Goal: Transaction & Acquisition: Purchase product/service

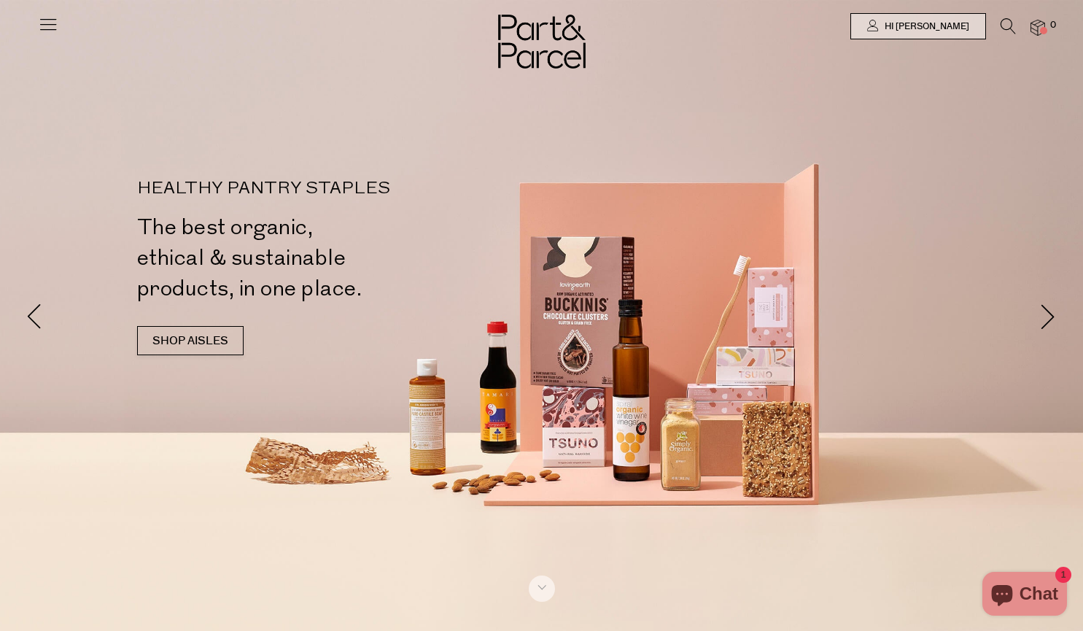
drag, startPoint x: 252, startPoint y: 357, endPoint x: 49, endPoint y: 26, distance: 388.0
click at [49, 26] on icon at bounding box center [48, 24] width 20 height 20
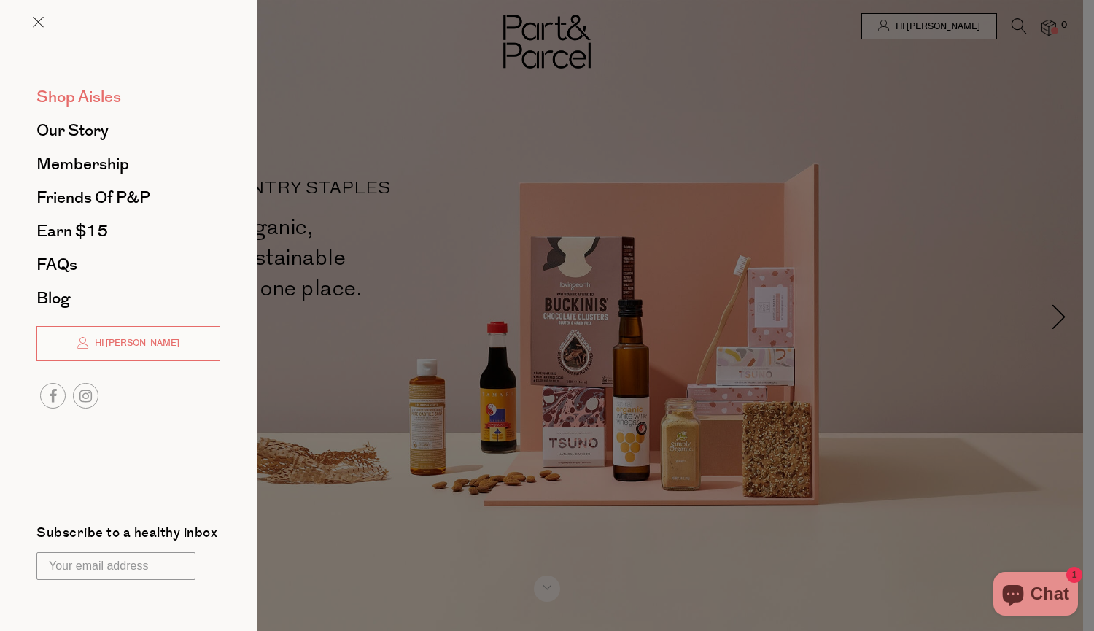
click at [71, 101] on span "Shop Aisles" at bounding box center [78, 96] width 85 height 23
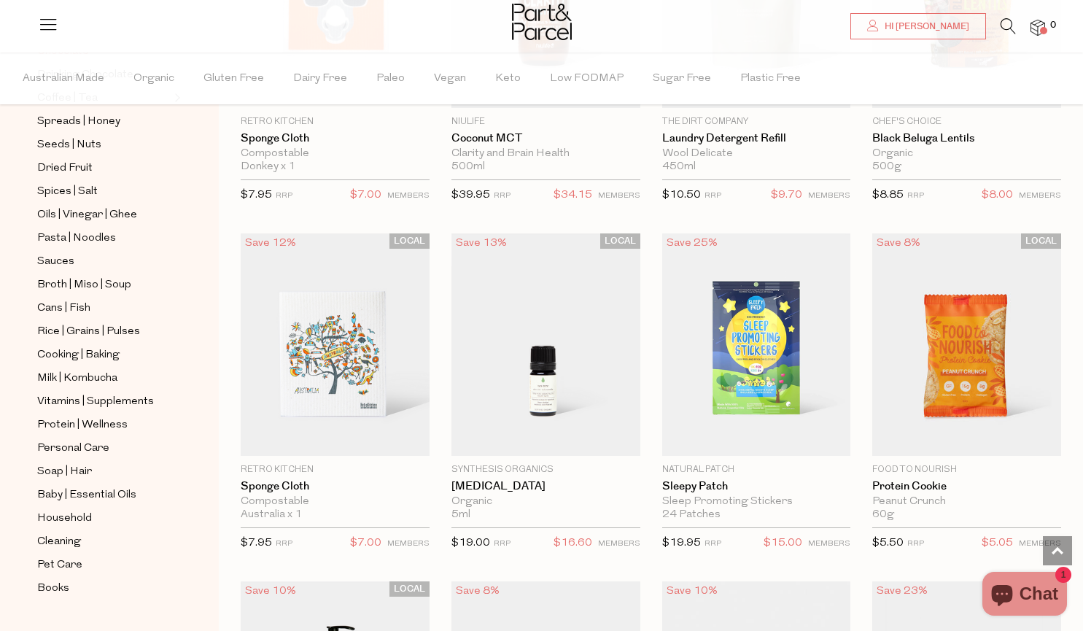
scroll to position [416, 0]
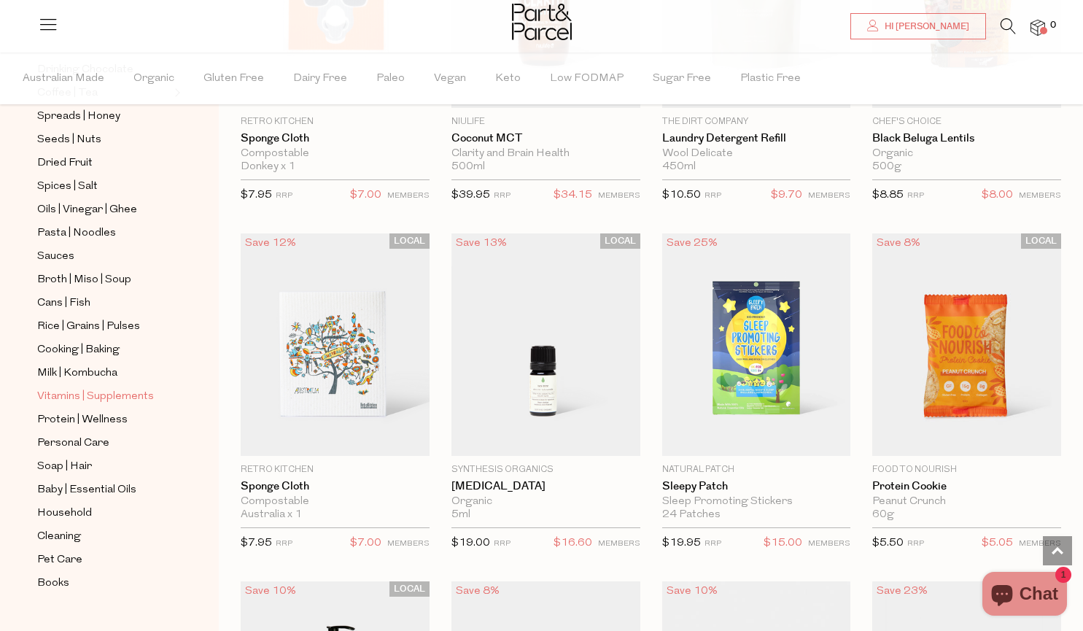
click at [104, 388] on span "Vitamins | Supplements" at bounding box center [95, 397] width 117 height 18
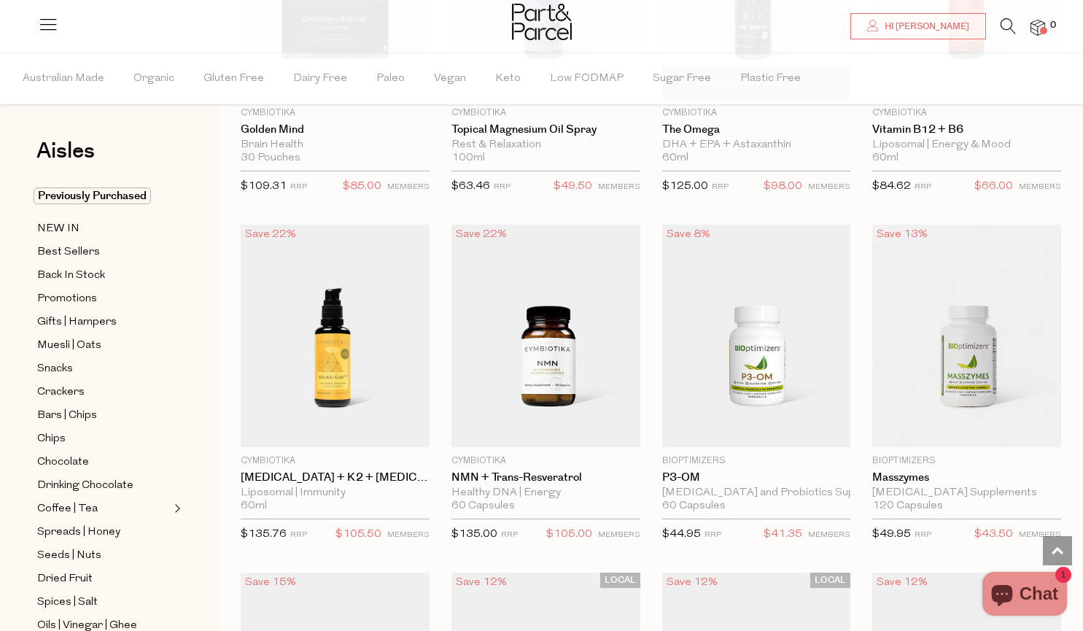
scroll to position [1359, 0]
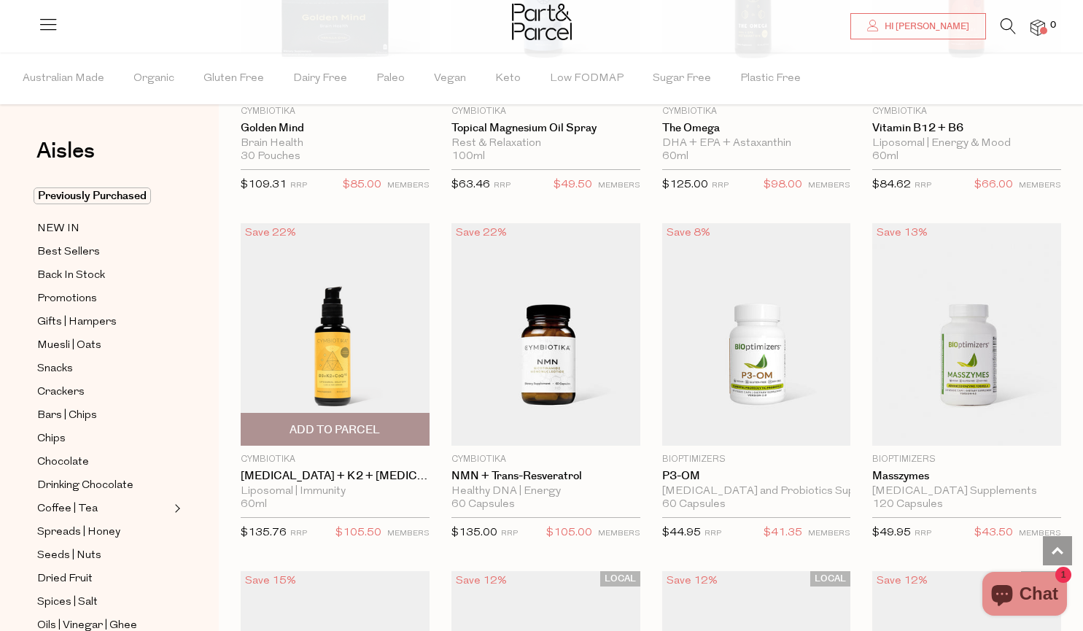
click at [338, 346] on img at bounding box center [335, 334] width 189 height 222
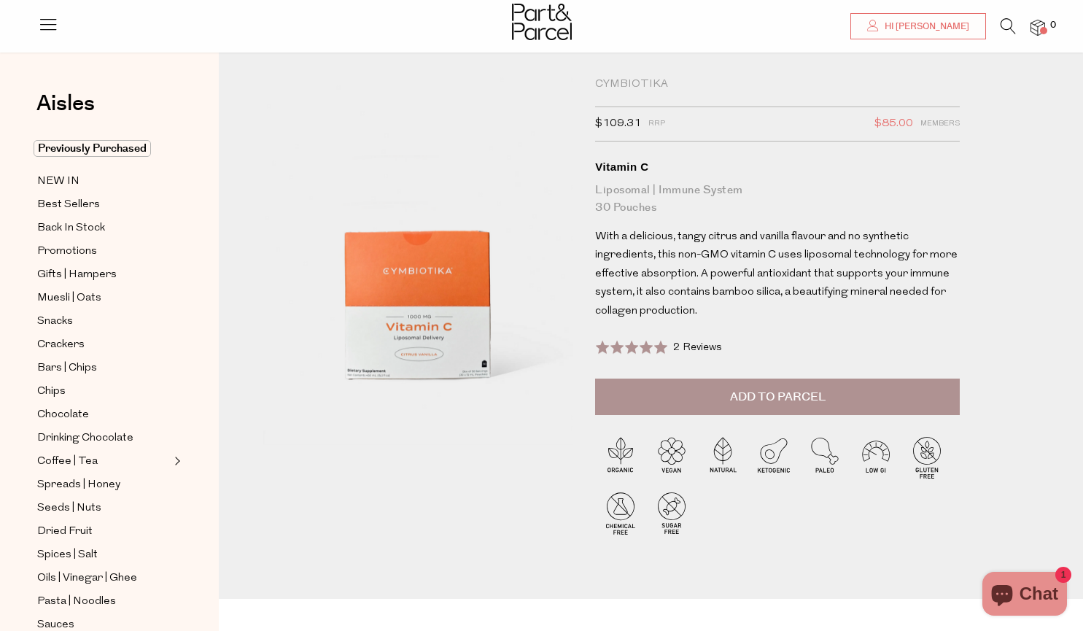
scroll to position [18, 0]
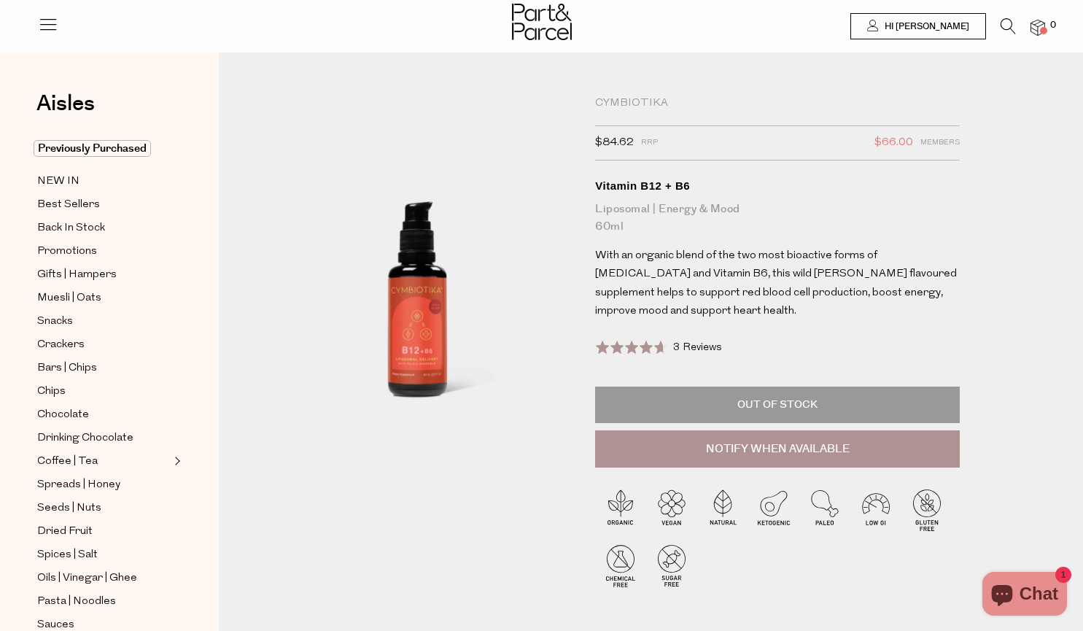
click at [659, 347] on span at bounding box center [629, 347] width 68 height 15
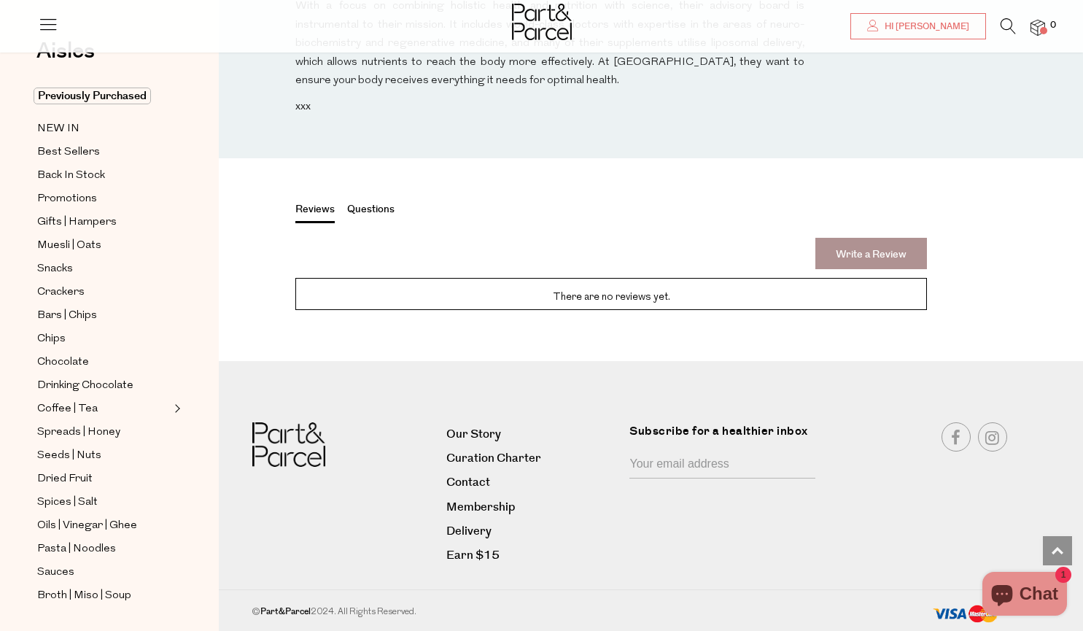
scroll to position [1984, 0]
